Goal: Navigation & Orientation: Find specific page/section

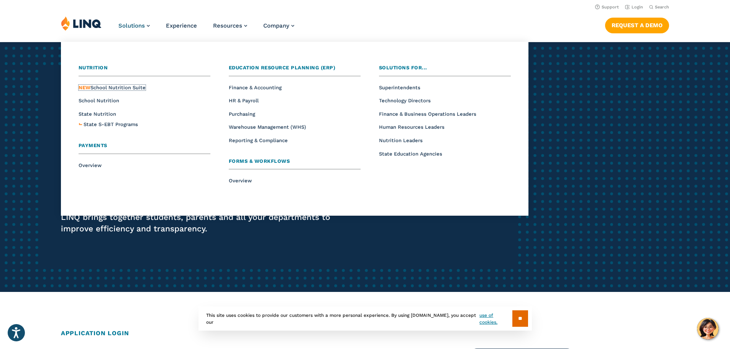
click at [115, 88] on span "NEW School Nutrition Suite" at bounding box center [112, 88] width 67 height 6
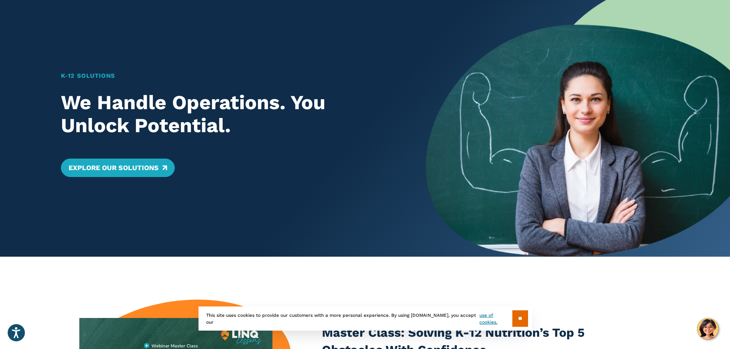
scroll to position [77, 0]
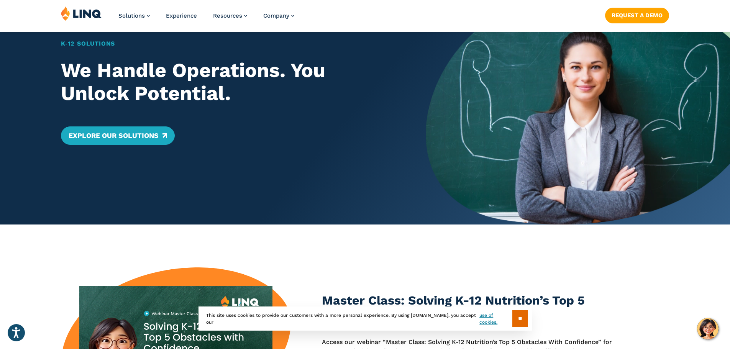
drag, startPoint x: 527, startPoint y: 322, endPoint x: 516, endPoint y: 319, distance: 11.5
click at [527, 322] on input "**" at bounding box center [520, 318] width 16 height 16
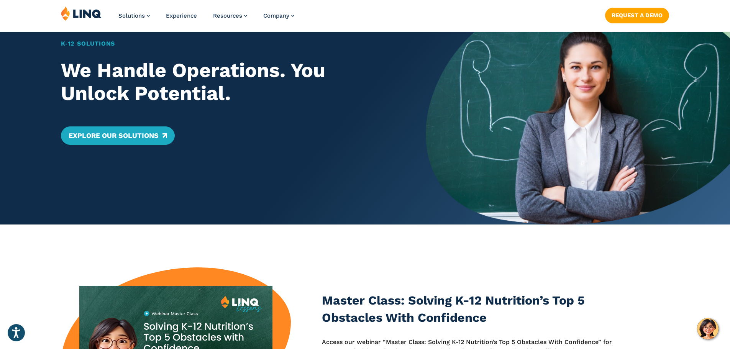
click at [516, 319] on h3 "Master Class: Solving K-12 Nutrition’s Top 5 Obstacles With Confidence" at bounding box center [469, 309] width 295 height 35
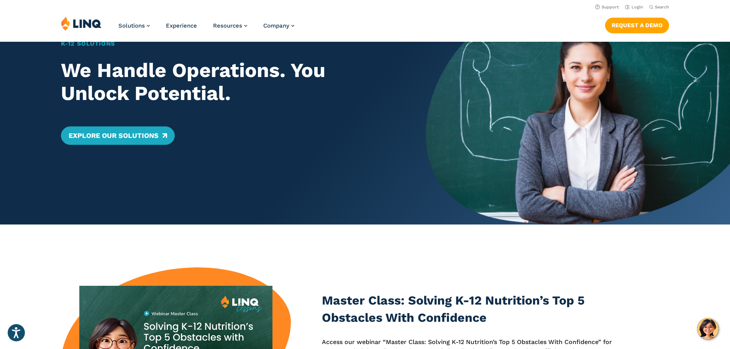
scroll to position [38, 0]
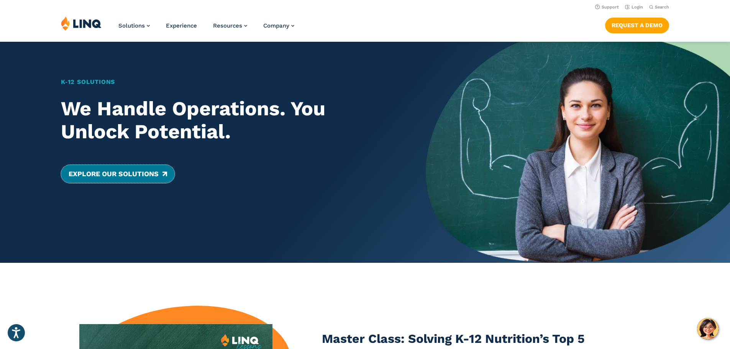
click at [133, 177] on link "Explore Our Solutions" at bounding box center [118, 174] width 114 height 18
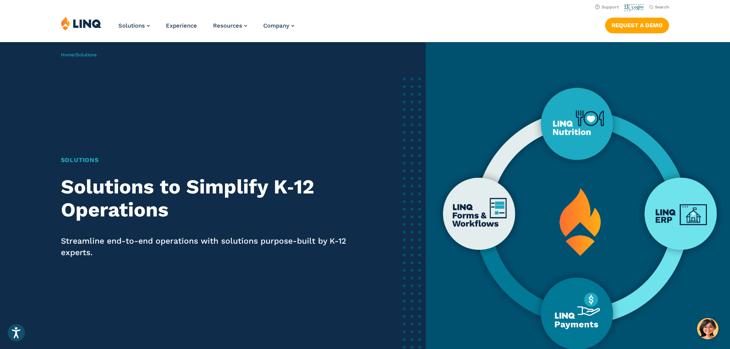
click at [630, 5] on link "Login" at bounding box center [634, 7] width 18 height 5
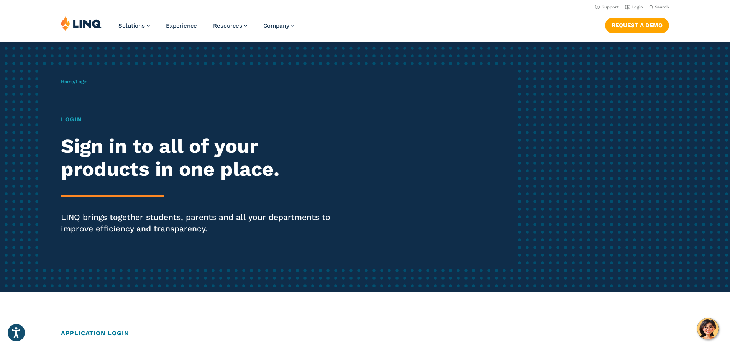
click at [75, 121] on h1 "Login" at bounding box center [201, 119] width 281 height 9
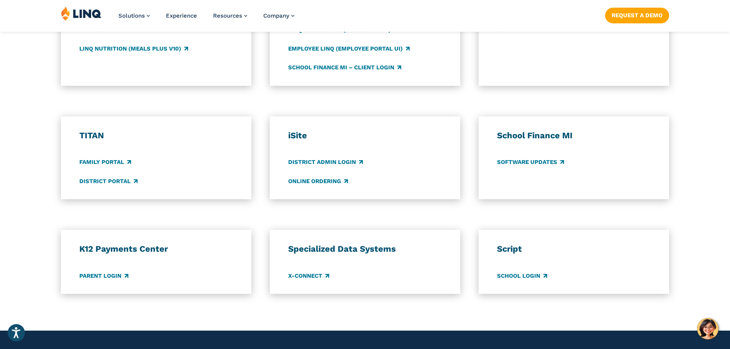
scroll to position [498, 0]
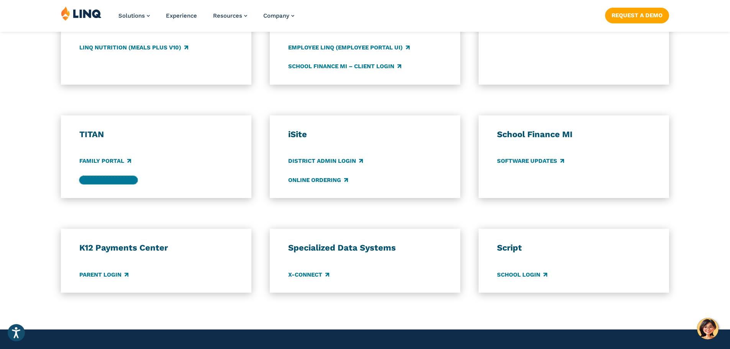
click at [113, 181] on link "District Portal" at bounding box center [108, 180] width 58 height 8
